Goal: Information Seeking & Learning: Learn about a topic

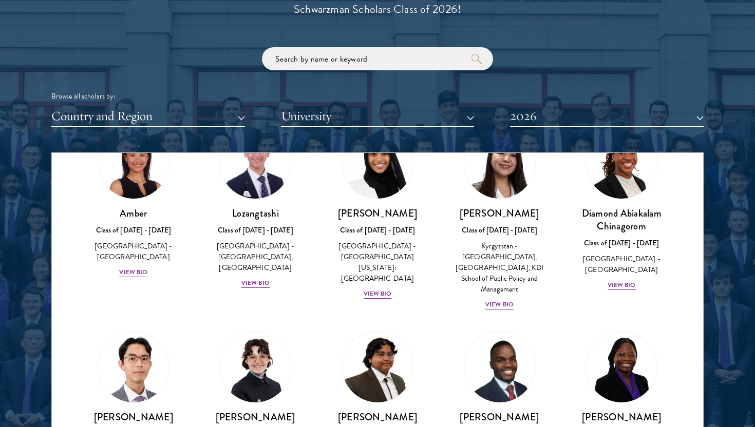
scroll to position [67, 0]
click at [503, 214] on h3 "[PERSON_NAME]" at bounding box center [500, 214] width 102 height 13
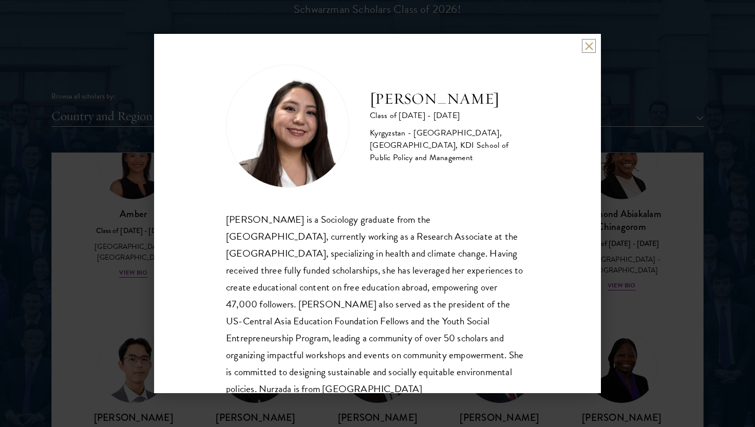
click at [590, 46] on button at bounding box center [589, 46] width 9 height 9
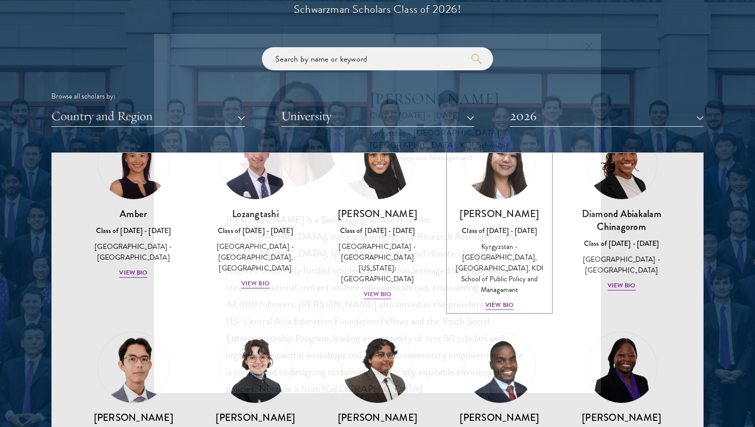
scroll to position [42, 0]
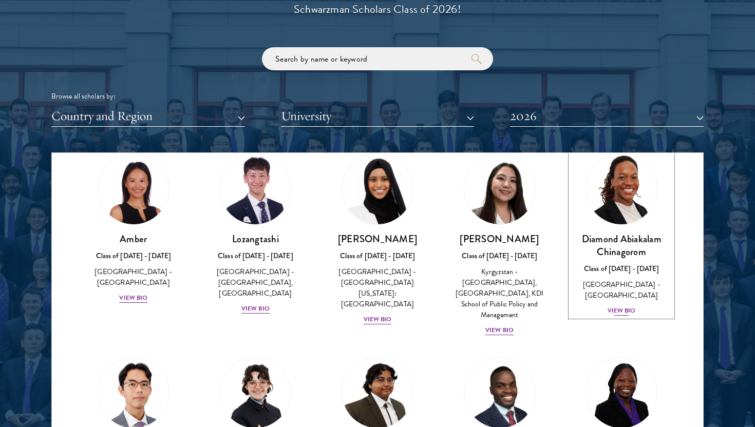
click at [643, 237] on h3 "Diamond Abiakalam Chinagorom" at bounding box center [622, 246] width 102 height 26
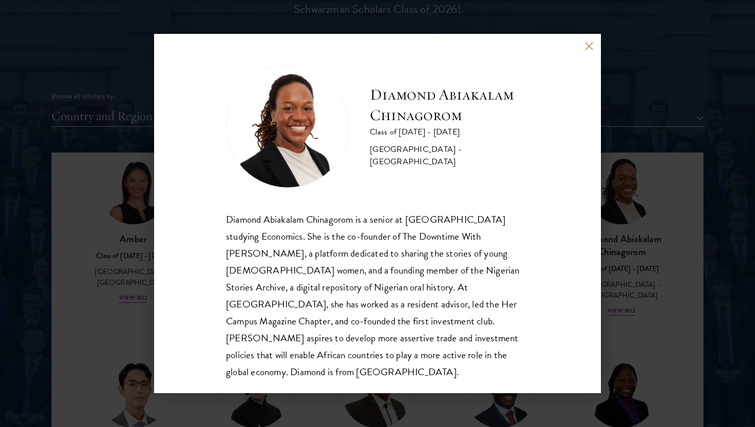
click at [666, 268] on div "Diamond Abiakalam [GEOGRAPHIC_DATA] Class of [DATE] - [DATE] [GEOGRAPHIC_DATA] …" at bounding box center [377, 213] width 755 height 427
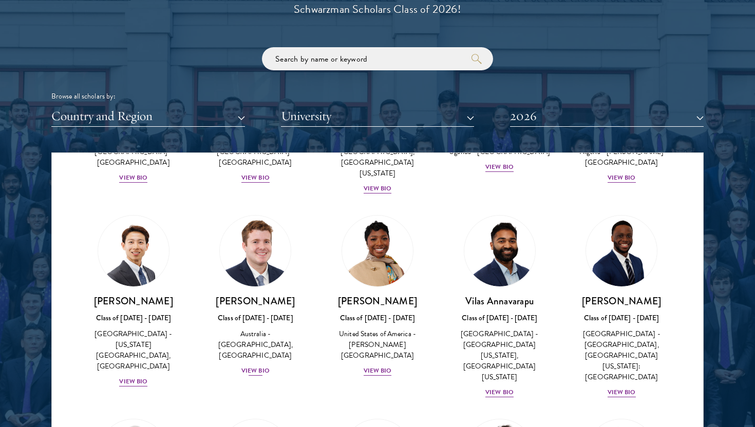
scroll to position [585, 0]
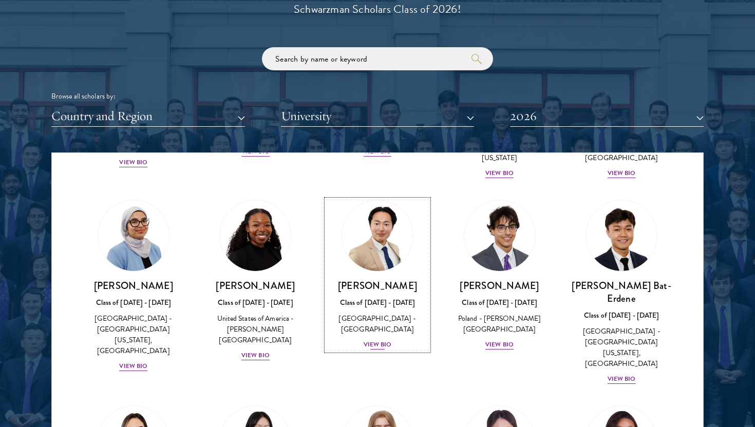
click at [390, 279] on h3 "[PERSON_NAME]" at bounding box center [378, 285] width 102 height 13
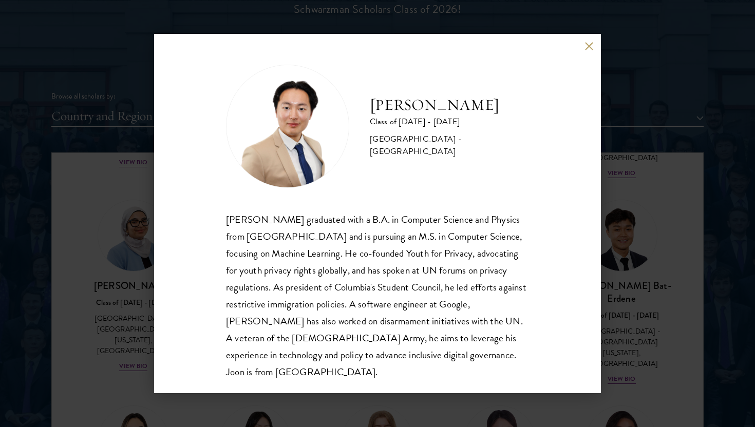
click at [371, 405] on div "[PERSON_NAME] Class of [DATE] - [DATE] [GEOGRAPHIC_DATA] - [GEOGRAPHIC_DATA] [P…" at bounding box center [377, 213] width 755 height 427
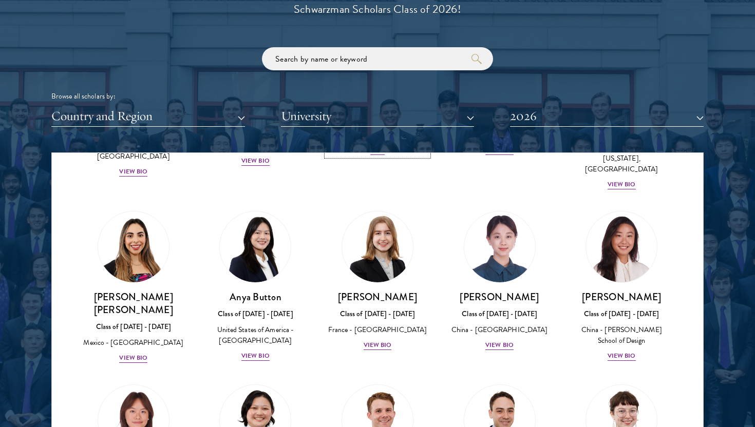
scroll to position [780, 0]
click at [371, 208] on img at bounding box center [377, 247] width 78 height 78
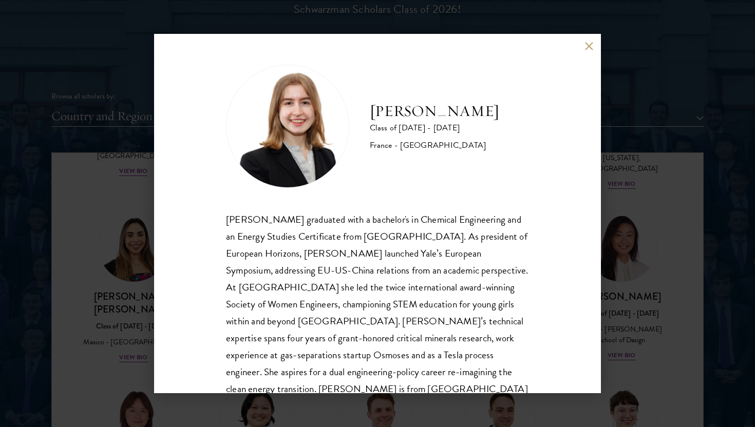
scroll to position [35, 0]
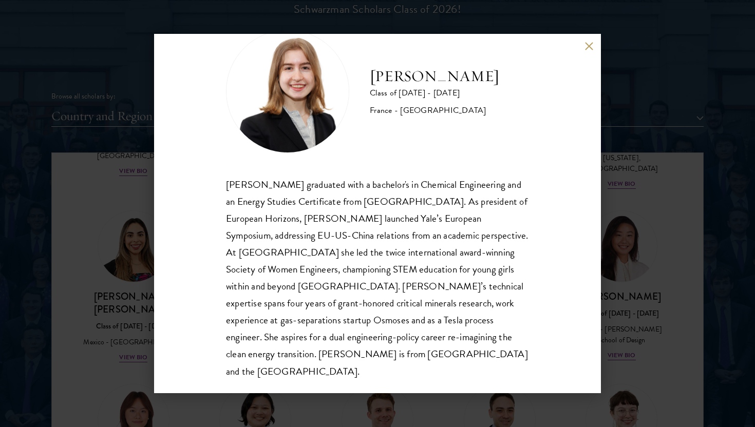
click at [689, 279] on div "[PERSON_NAME] Class of [DATE] - [DATE] [GEOGRAPHIC_DATA] - [GEOGRAPHIC_DATA] [P…" at bounding box center [377, 213] width 755 height 427
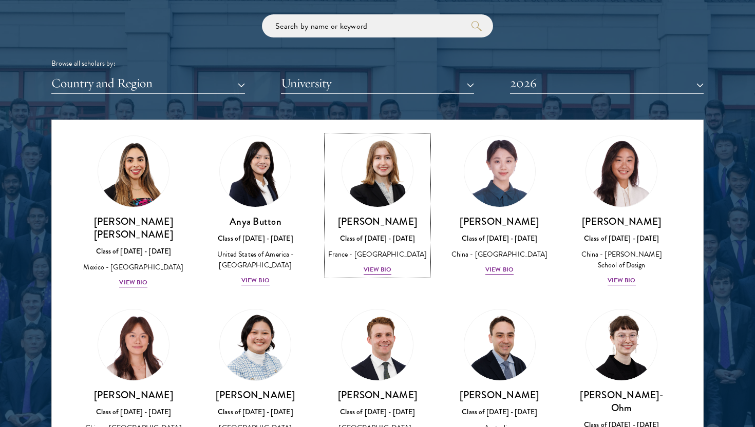
scroll to position [883, 0]
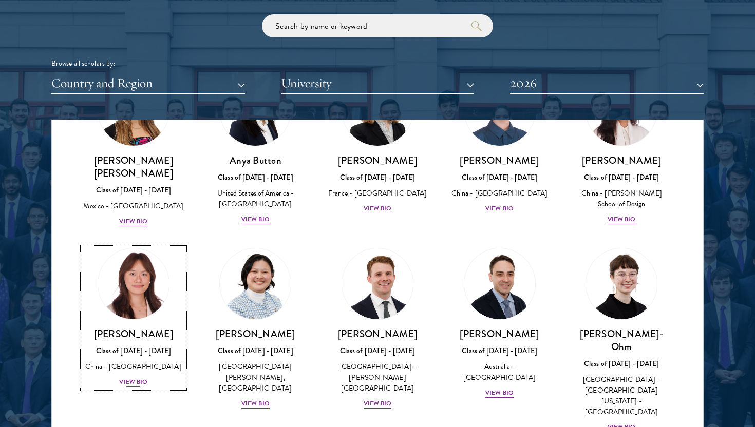
click at [167, 328] on h3 "[PERSON_NAME]" at bounding box center [134, 334] width 102 height 13
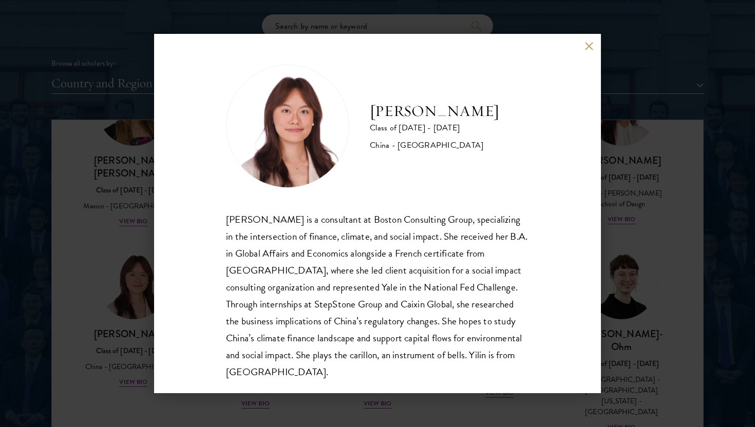
click at [701, 227] on div "[PERSON_NAME] Class of [DATE] - [DATE] [GEOGRAPHIC_DATA] - [GEOGRAPHIC_DATA] [P…" at bounding box center [377, 213] width 755 height 427
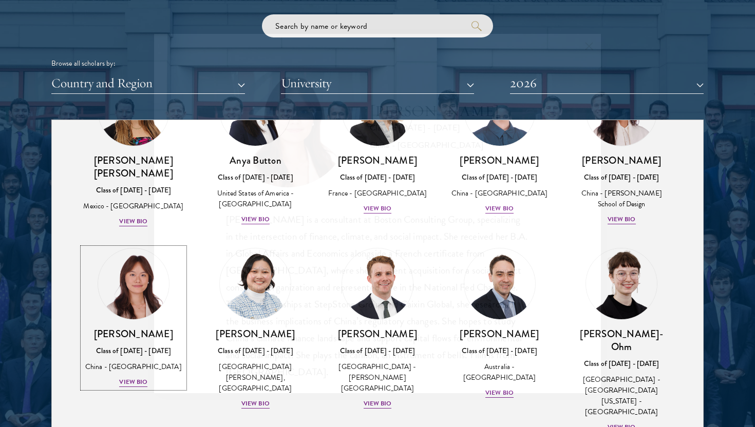
scroll to position [870, 0]
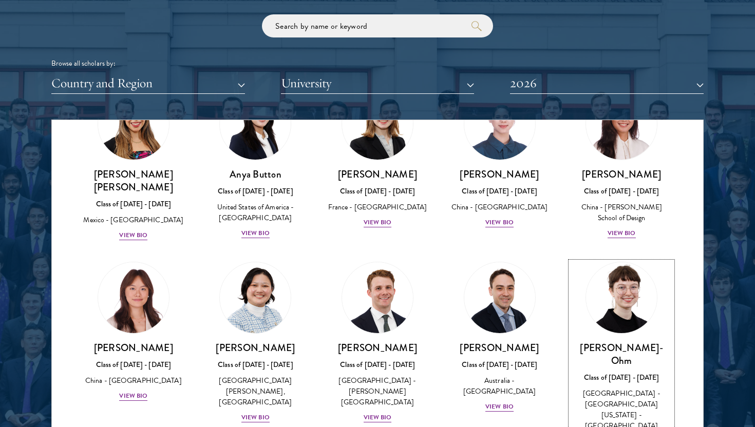
click at [618, 265] on img at bounding box center [621, 298] width 78 height 78
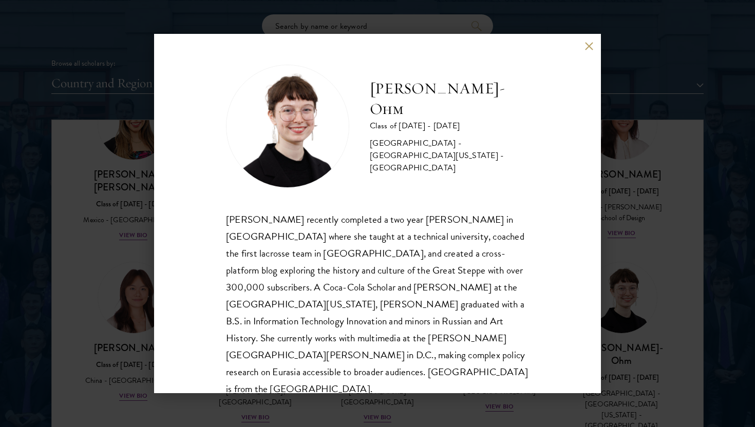
click at [662, 254] on div "[PERSON_NAME]-Ohm Class of [DATE] - [DATE] [GEOGRAPHIC_DATA] - [GEOGRAPHIC_DATA…" at bounding box center [377, 213] width 755 height 427
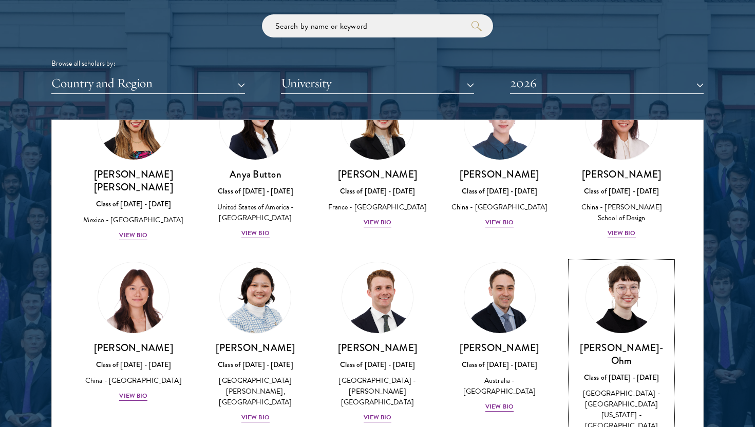
scroll to position [870, 0]
